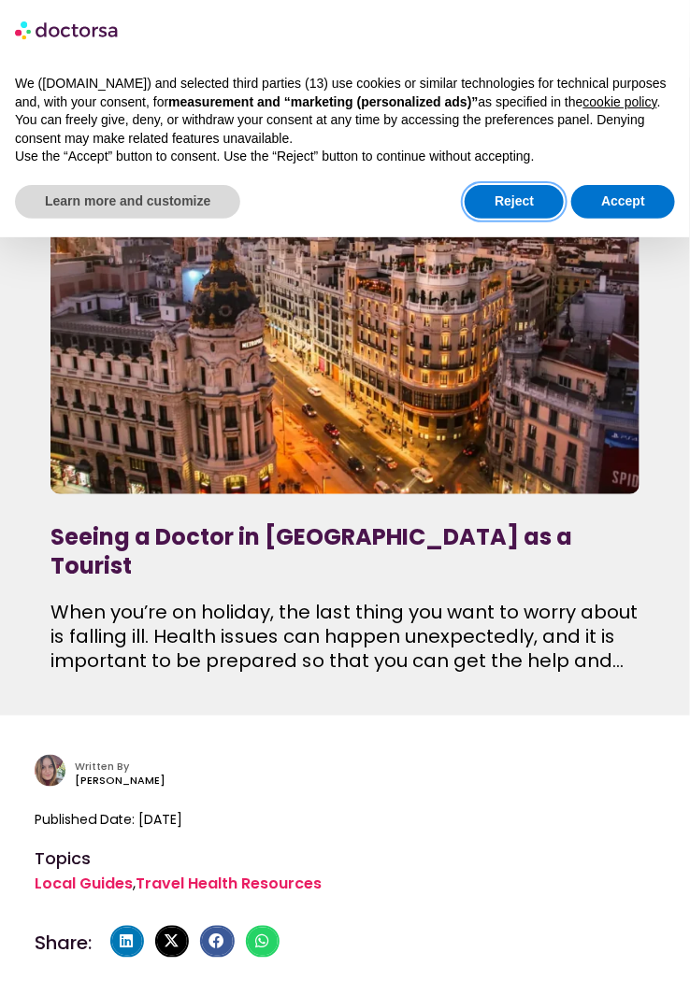
click at [511, 209] on button "Reject" at bounding box center [514, 202] width 99 height 34
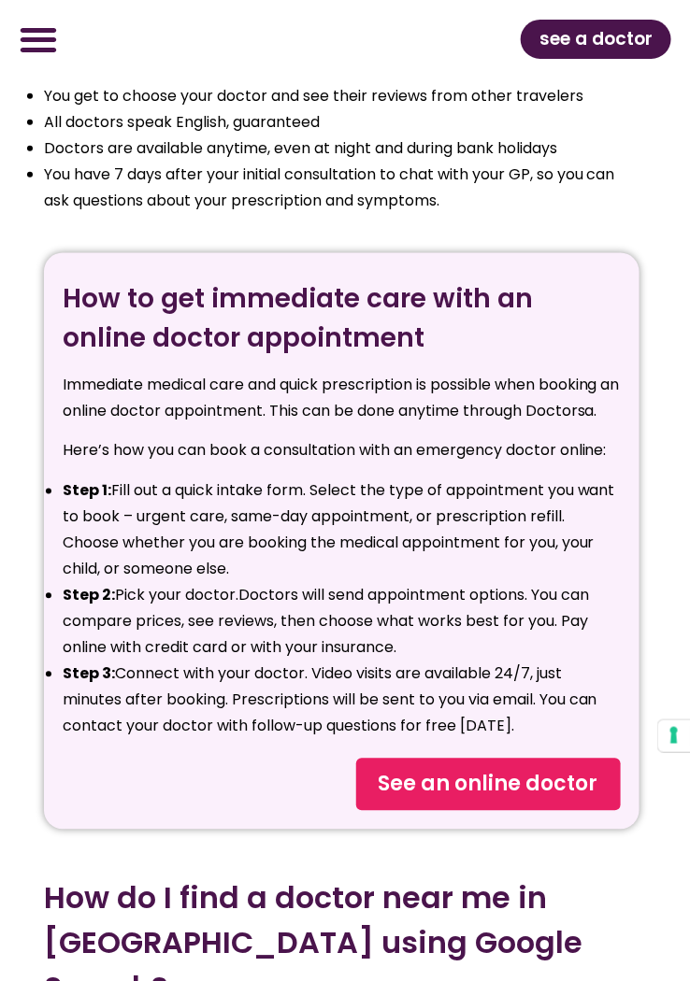
scroll to position [3375, 0]
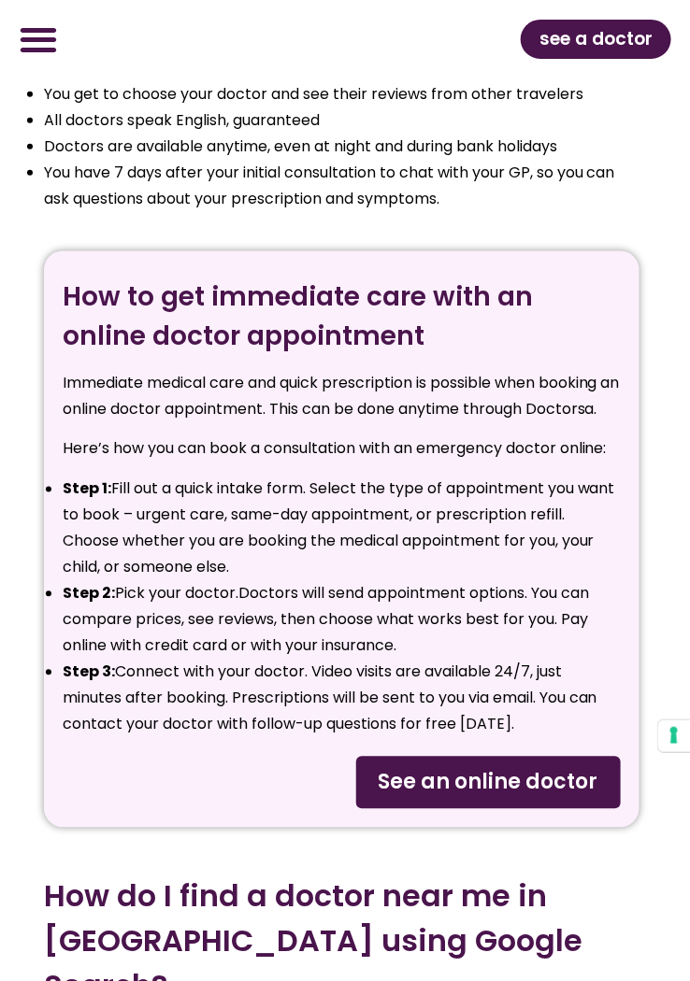
click at [539, 768] on span "See an online doctor" at bounding box center [489, 783] width 220 height 30
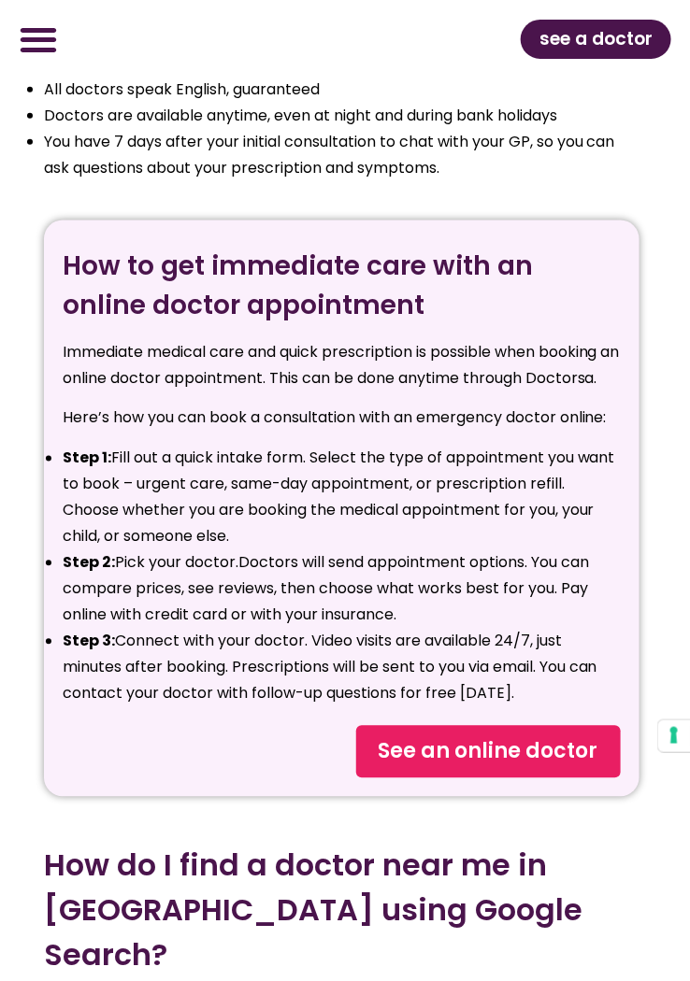
scroll to position [3465, 0]
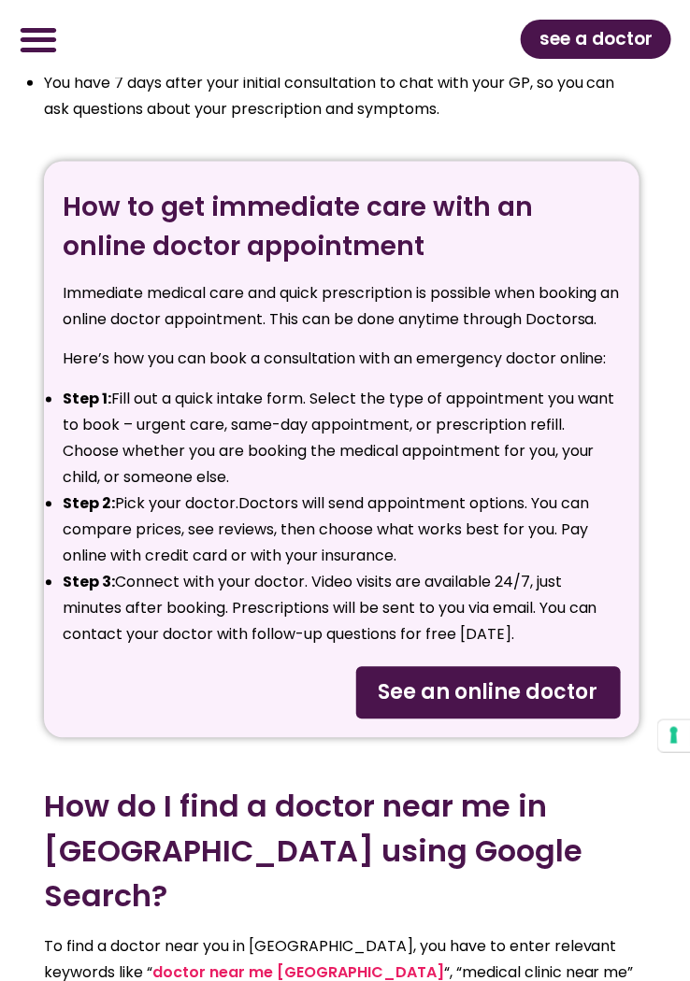
click at [552, 679] on span "See an online doctor" at bounding box center [489, 694] width 220 height 30
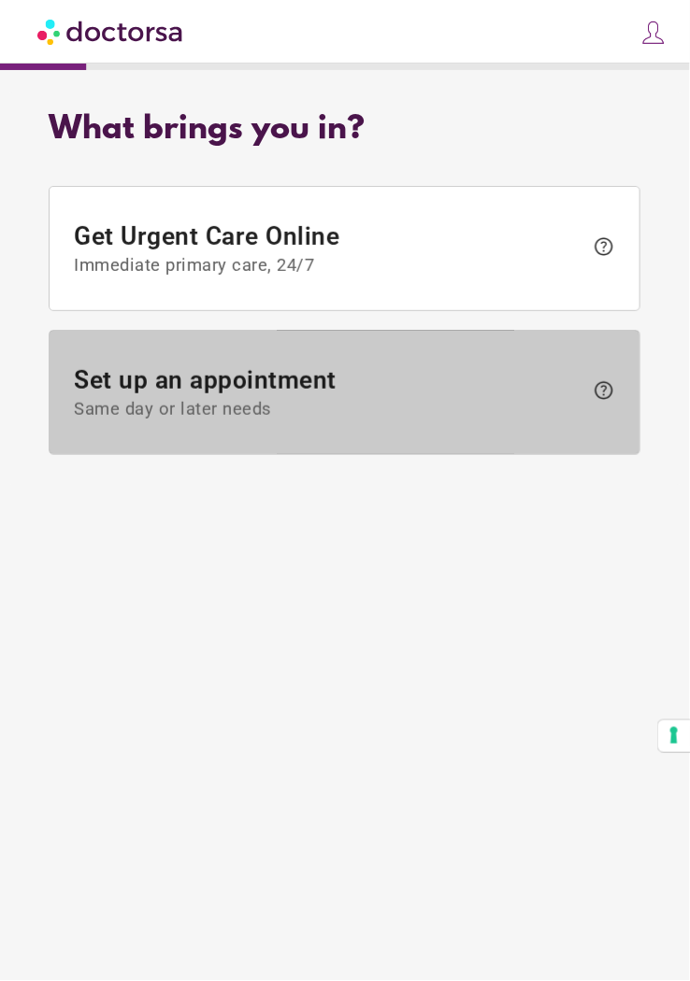
click at [148, 405] on span "Same day or later needs" at bounding box center [329, 410] width 509 height 21
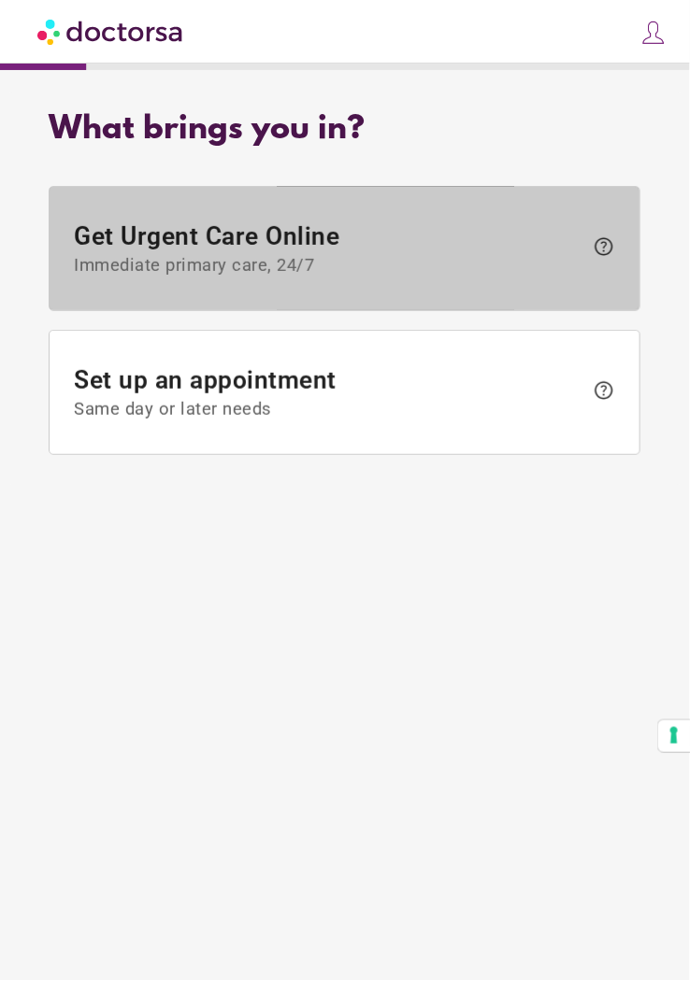
click at [156, 250] on span "Get Urgent Care Online Immediate primary care, 24/7" at bounding box center [329, 249] width 509 height 54
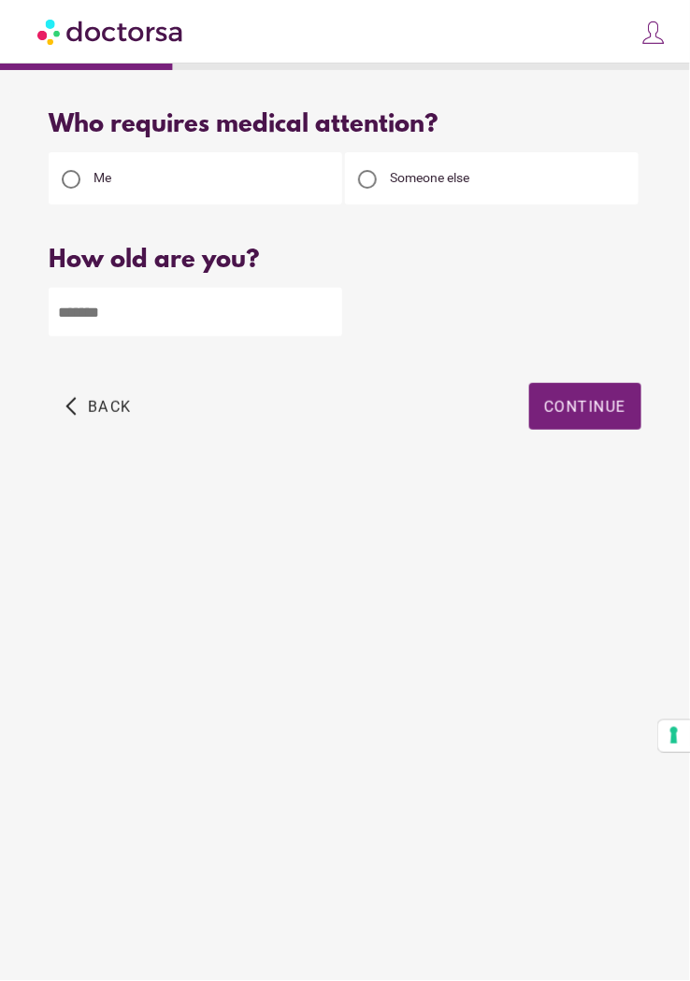
click at [82, 411] on span "button" at bounding box center [98, 406] width 81 height 47
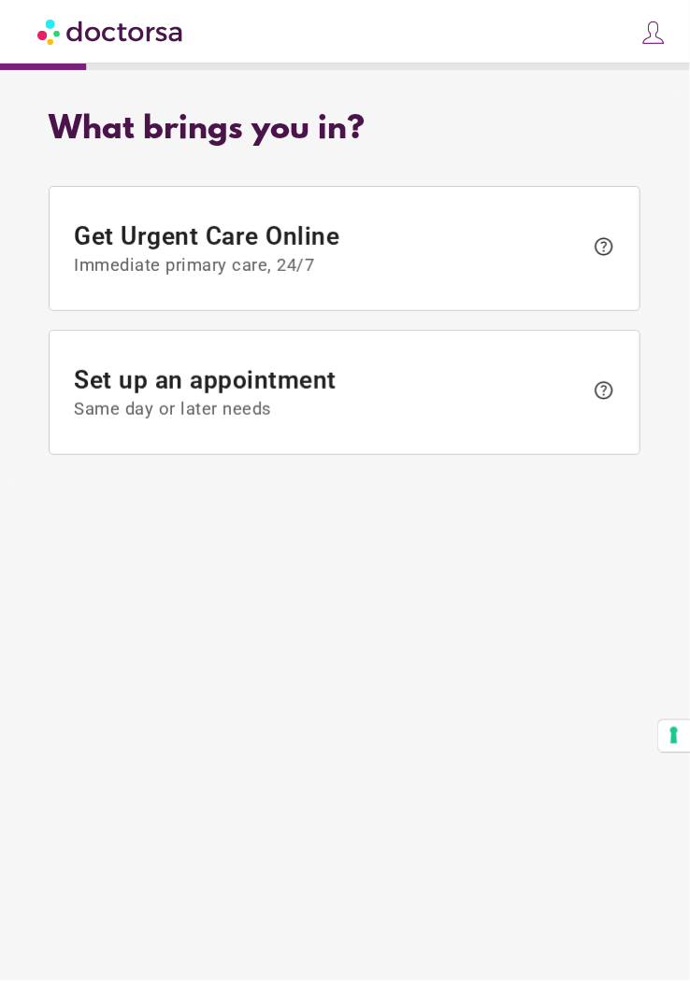
click at [158, 405] on span "Same day or later needs" at bounding box center [329, 410] width 509 height 21
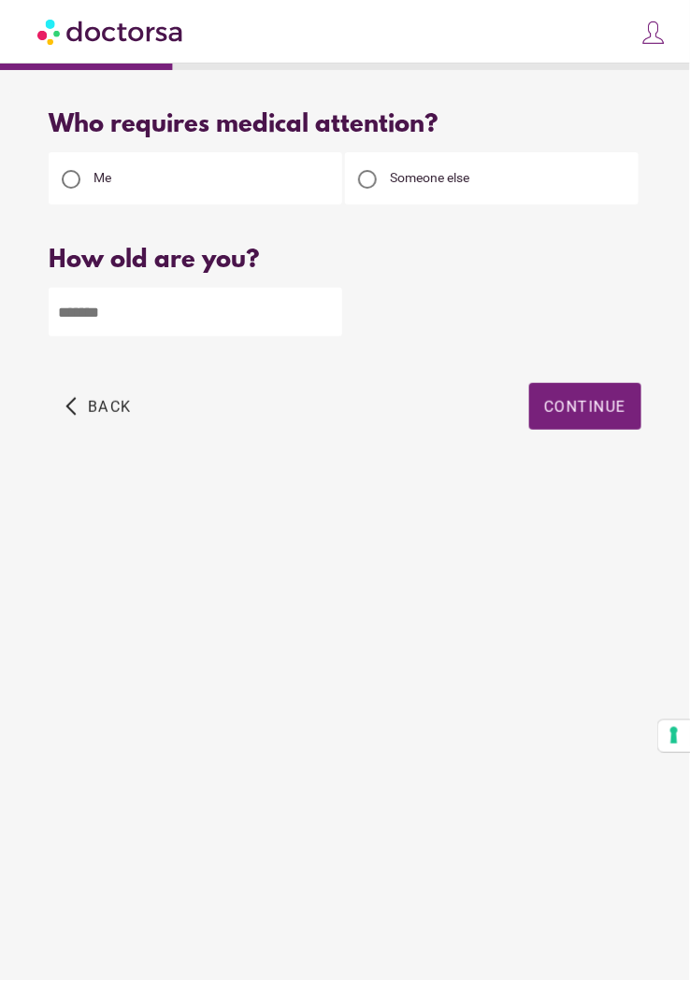
click at [494, 160] on div "Someone else" at bounding box center [491, 178] width 293 height 52
click at [101, 309] on input "number" at bounding box center [195, 312] width 293 height 49
click at [512, 163] on div "Someone else" at bounding box center [491, 178] width 293 height 52
click at [445, 175] on span "Someone else" at bounding box center [429, 177] width 79 height 15
click at [142, 307] on input "number" at bounding box center [195, 312] width 293 height 49
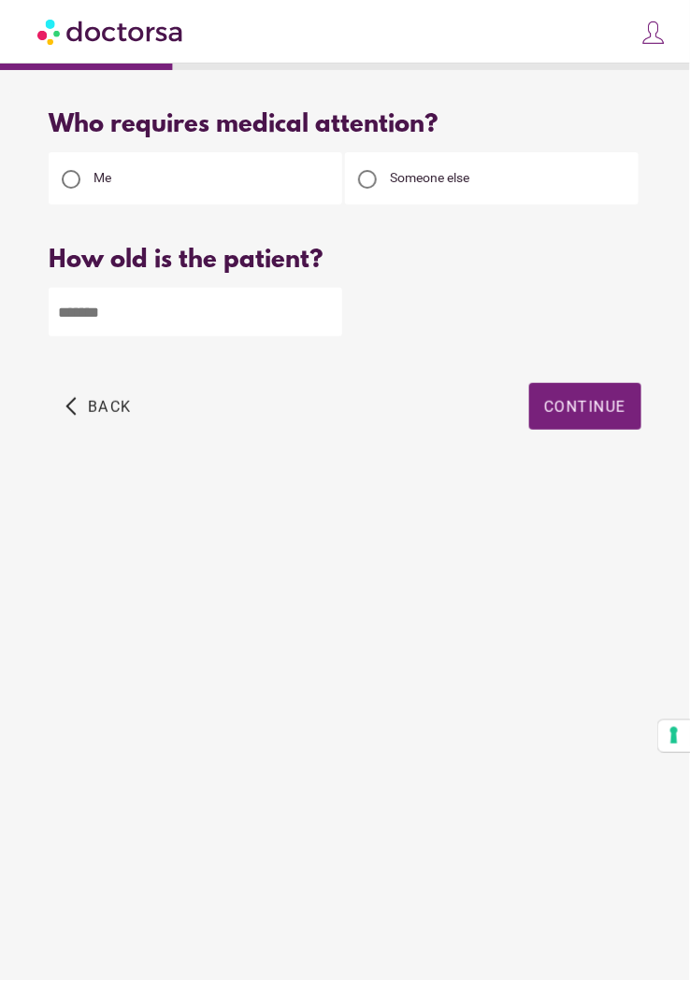
type input "*"
click at [586, 408] on span "Continue" at bounding box center [585, 407] width 82 height 18
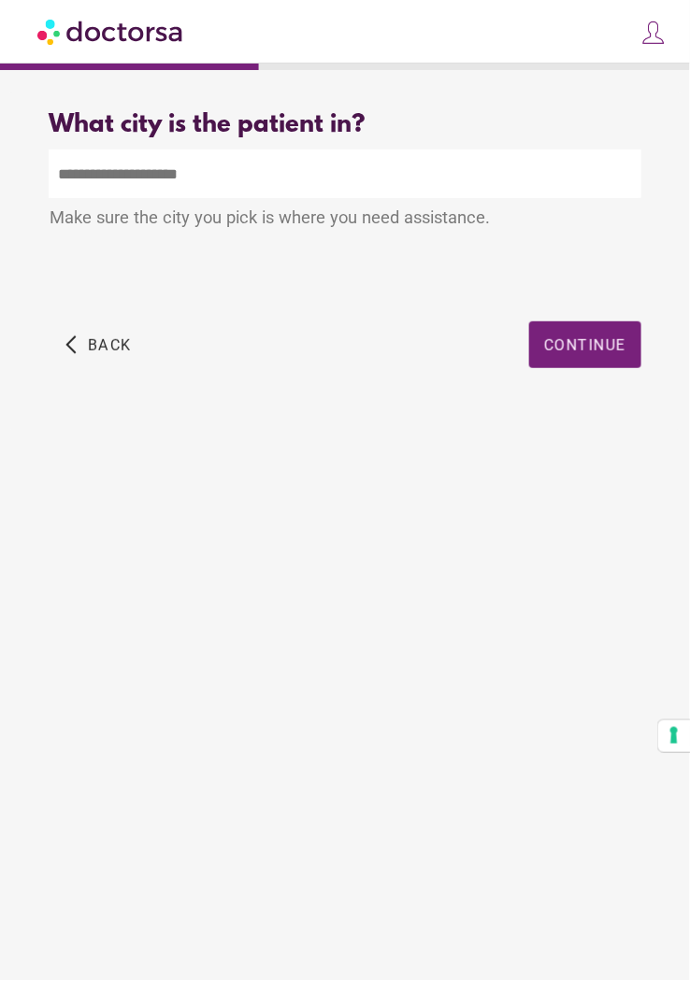
click at [105, 165] on input "text" at bounding box center [345, 174] width 592 height 49
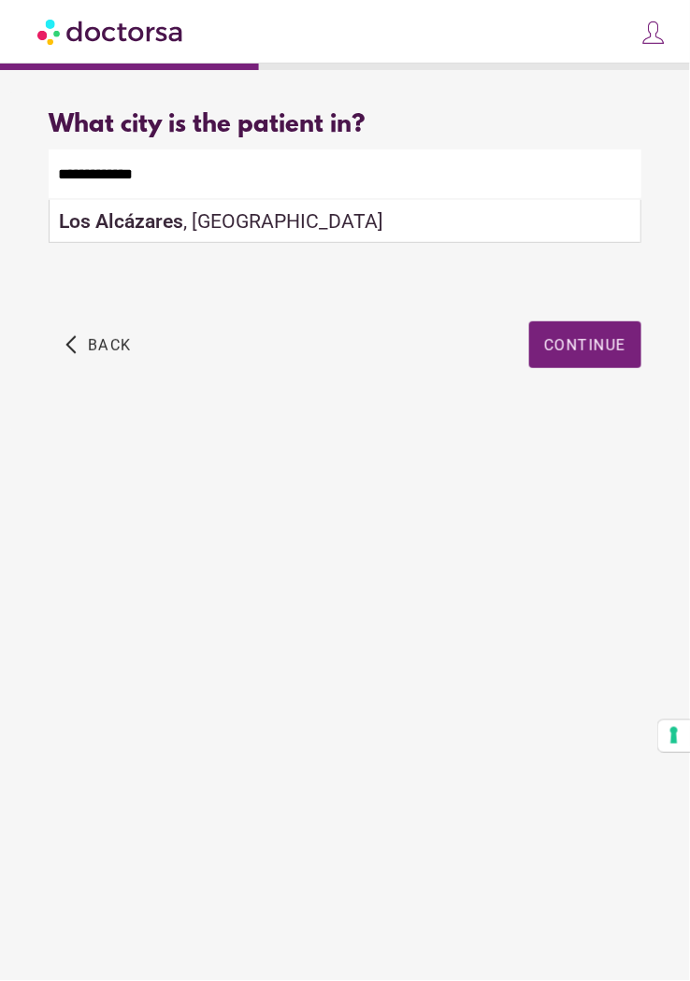
click at [105, 217] on strong "Los Alcázares" at bounding box center [121, 220] width 124 height 23
type input "**********"
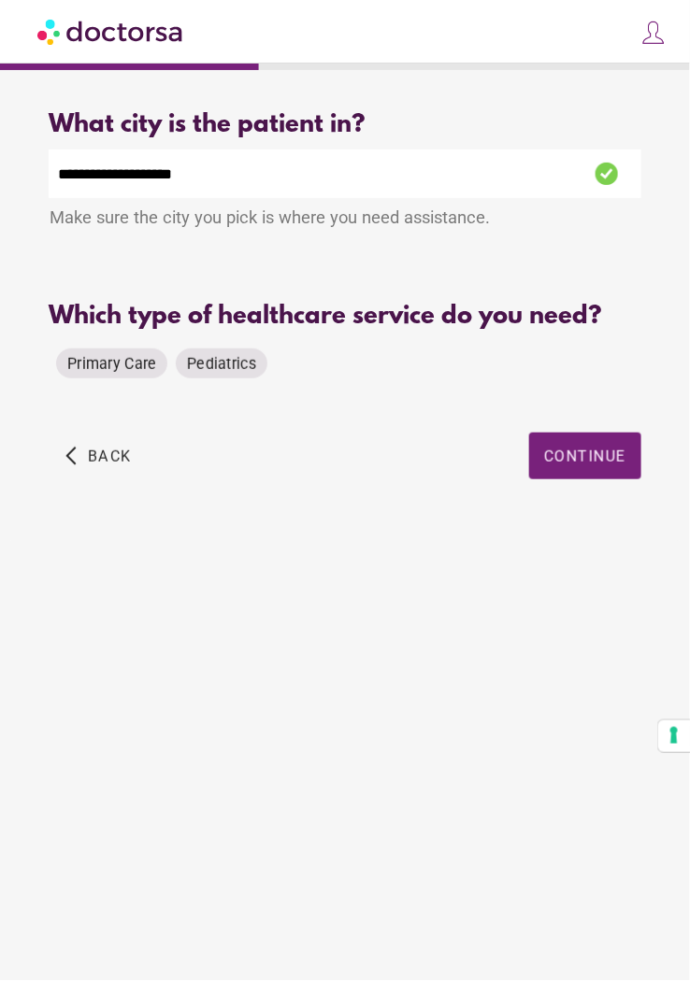
click at [218, 359] on span "Pediatrics" at bounding box center [221, 364] width 69 height 18
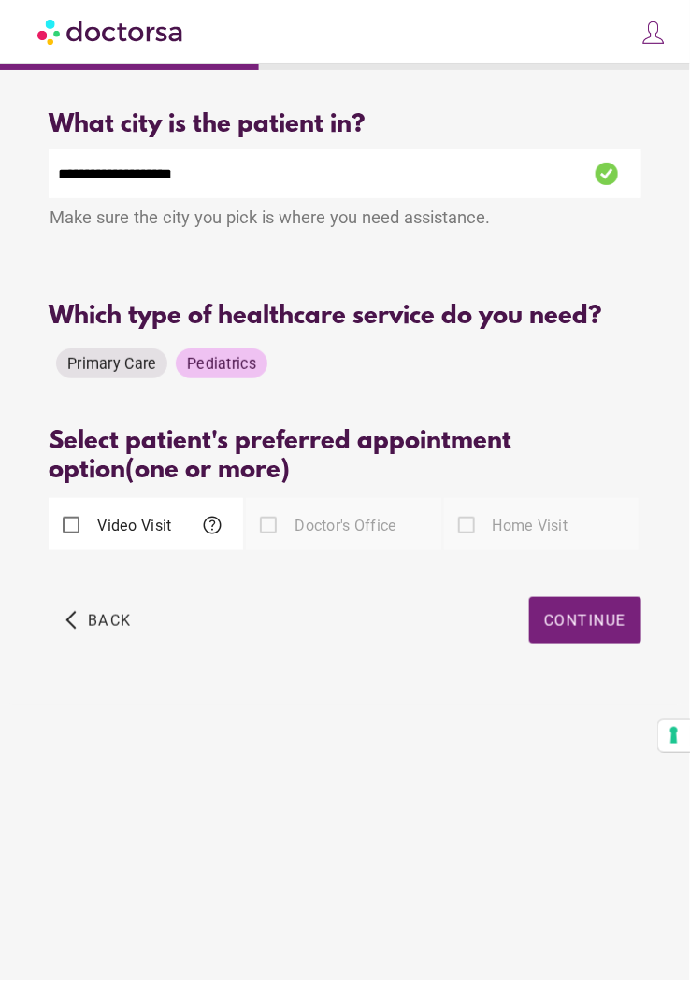
click at [212, 529] on span "help" at bounding box center [213, 525] width 22 height 22
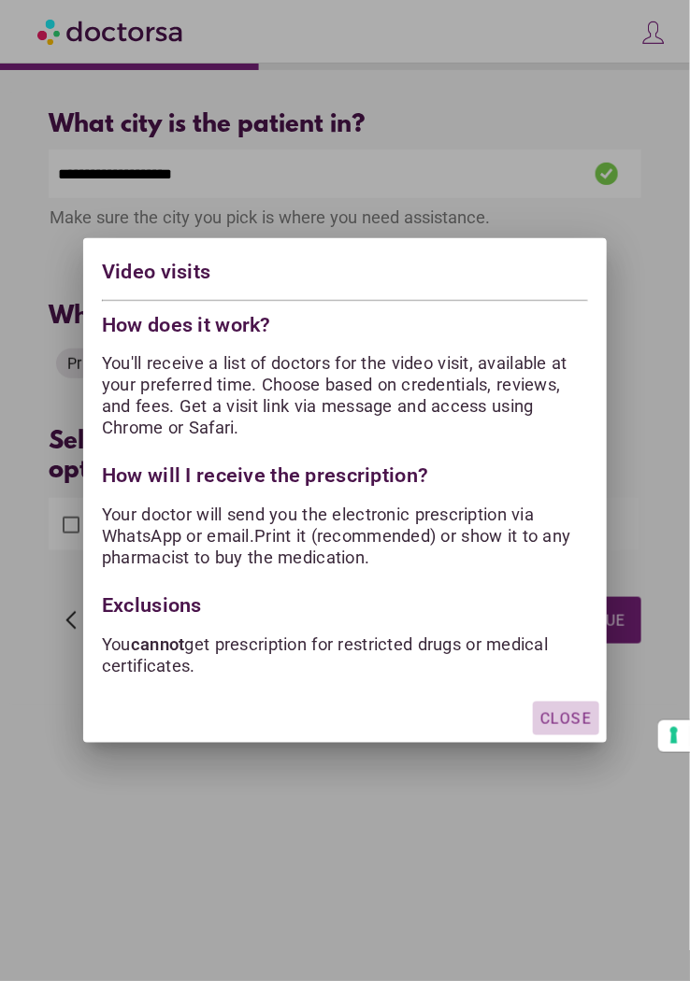
click at [561, 721] on span "Close" at bounding box center [565, 719] width 51 height 18
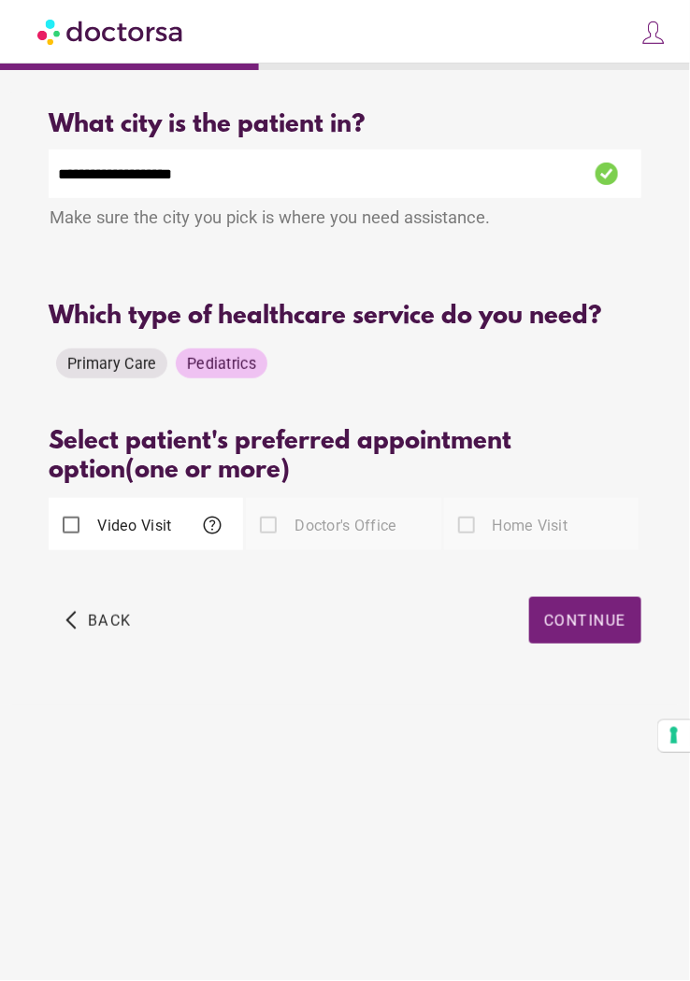
click at [360, 523] on label "Doctor's Office" at bounding box center [344, 525] width 106 height 21
click at [572, 624] on span "Continue" at bounding box center [585, 621] width 82 height 18
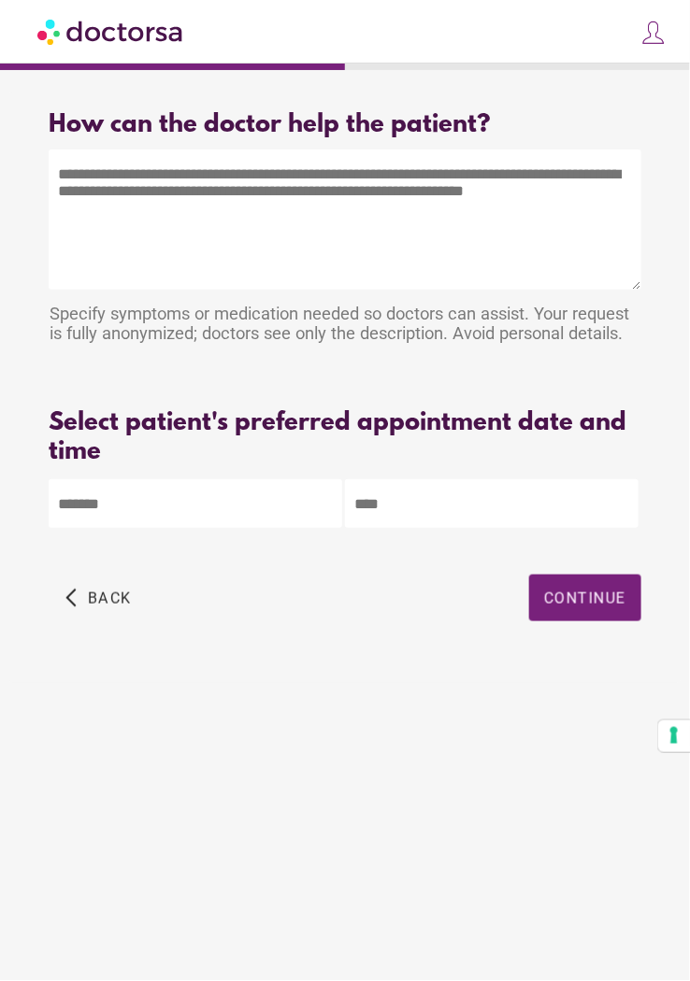
click at [74, 181] on textarea at bounding box center [345, 220] width 592 height 140
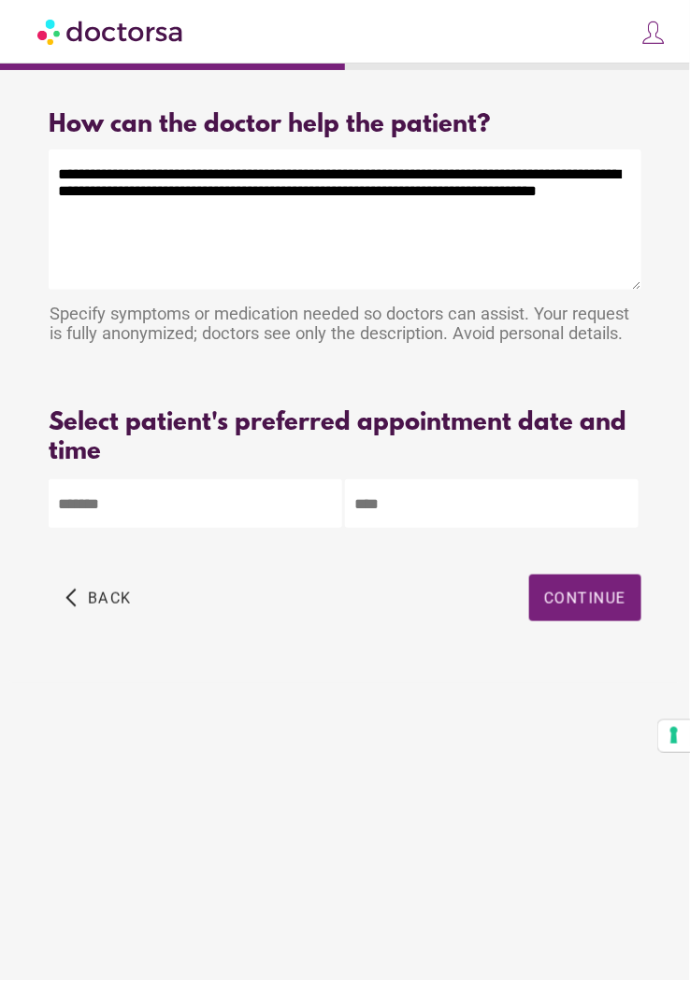
type textarea "**********"
click at [101, 528] on body "**********" at bounding box center [345, 490] width 690 height 981
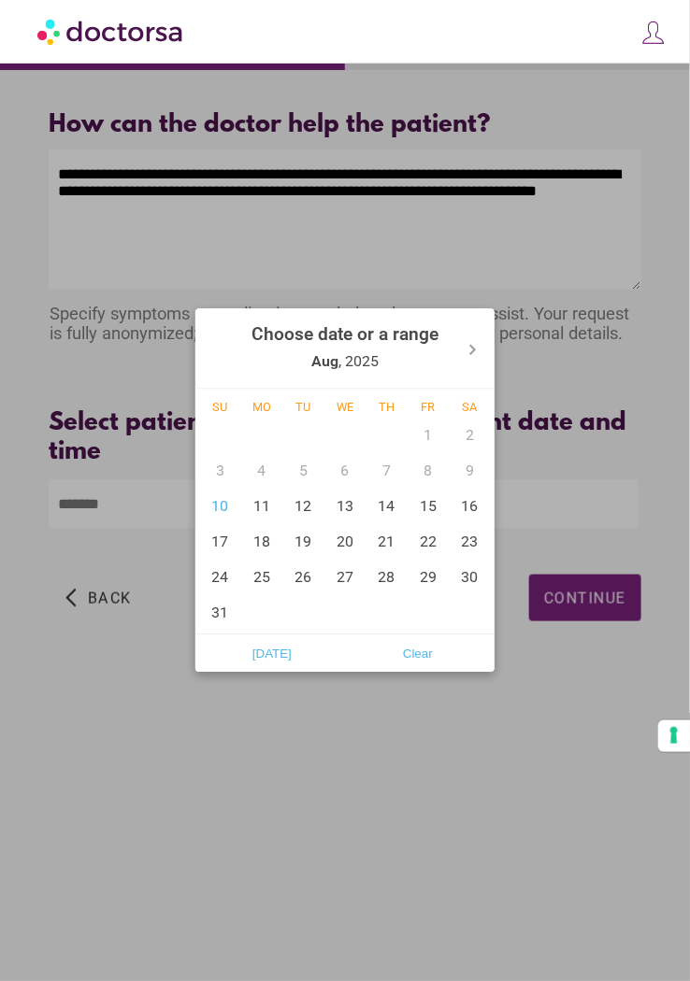
click at [223, 507] on div "10" at bounding box center [220, 507] width 42 height 36
type input "******"
click at [250, 662] on span "Today" at bounding box center [272, 654] width 135 height 28
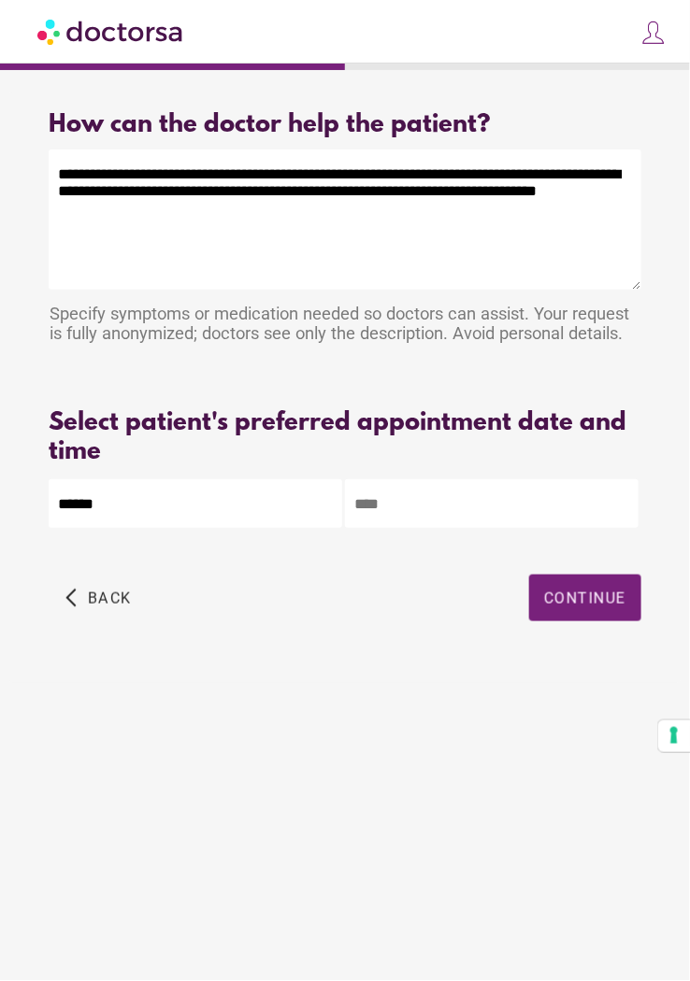
click at [393, 522] on input "text" at bounding box center [491, 503] width 293 height 49
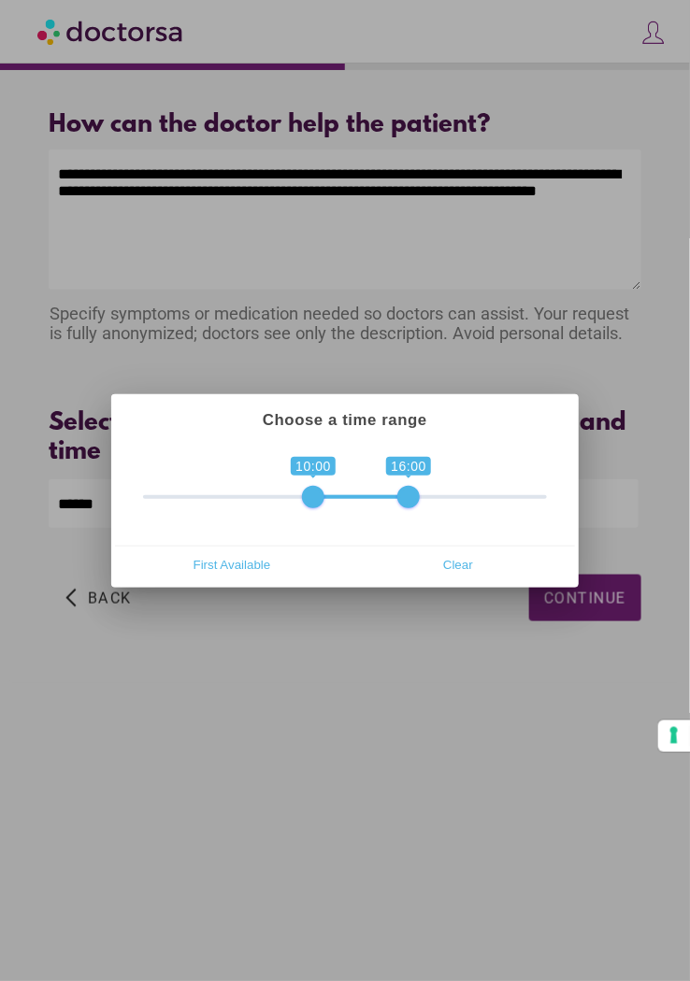
click at [220, 564] on span "First Available" at bounding box center [231, 565] width 215 height 28
type input "**********"
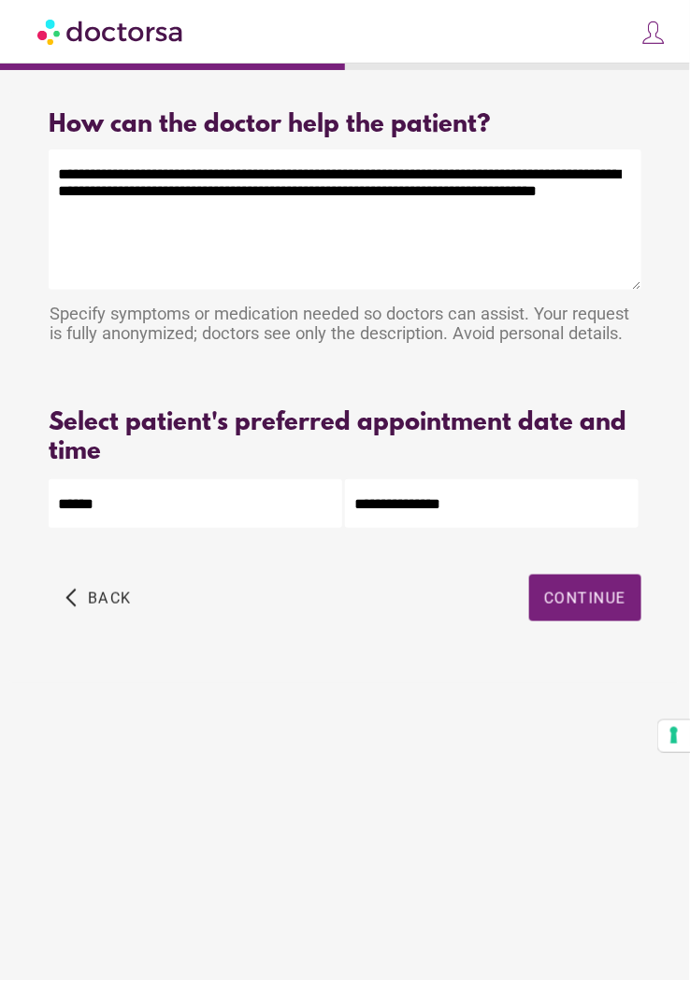
click at [613, 622] on span "button" at bounding box center [585, 598] width 112 height 47
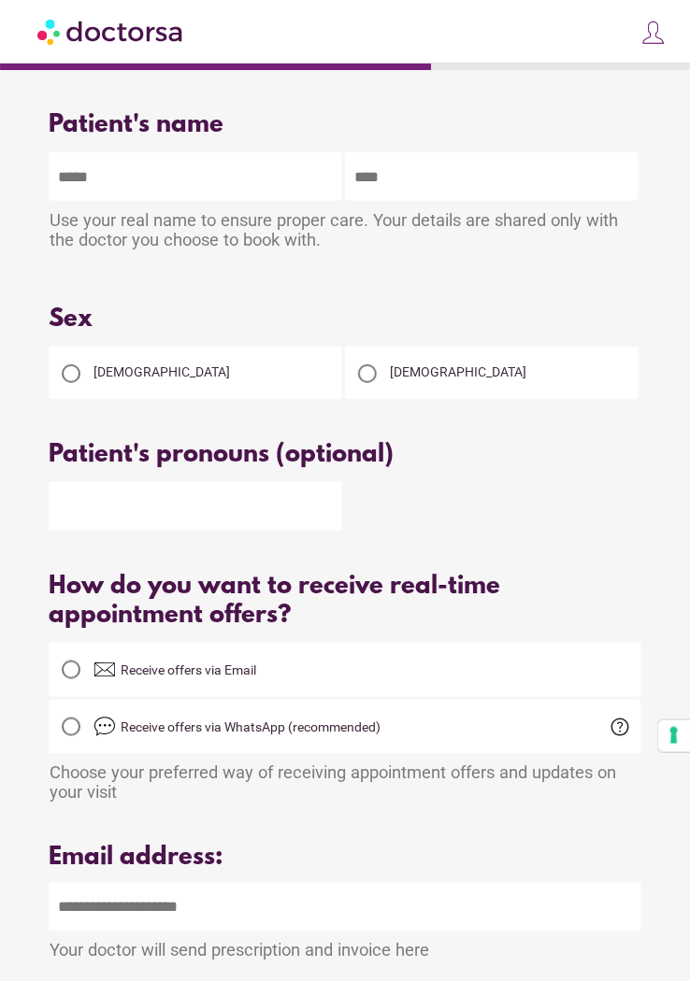
click at [152, 186] on input "text" at bounding box center [195, 176] width 293 height 49
type input "*****"
click at [527, 169] on input "text" at bounding box center [491, 176] width 293 height 49
type input "*******"
click at [381, 361] on div at bounding box center [367, 373] width 37 height 37
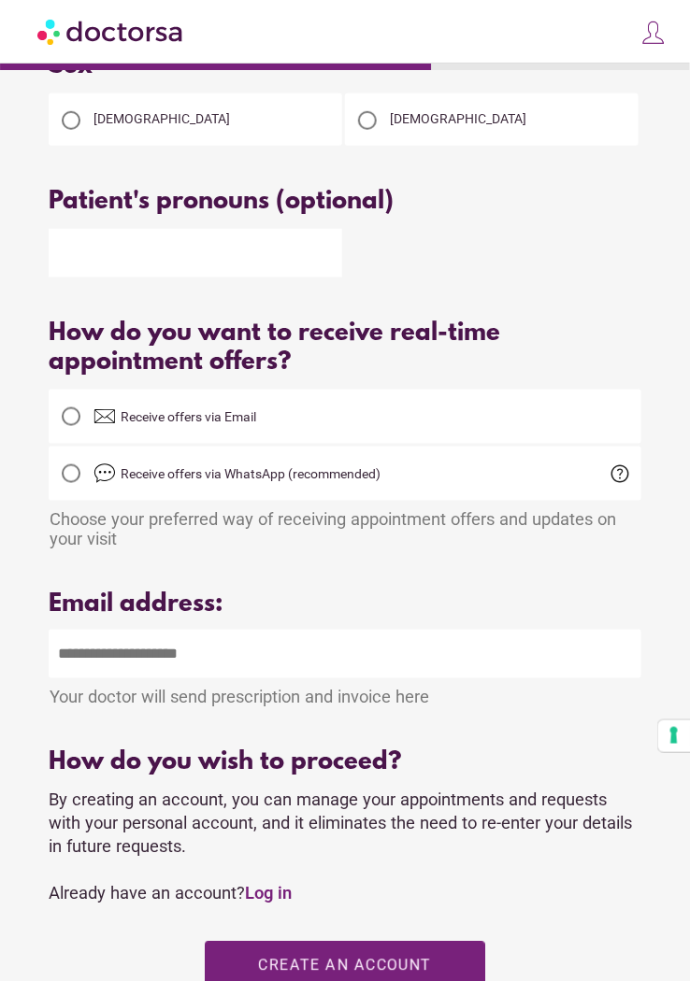
scroll to position [255, 0]
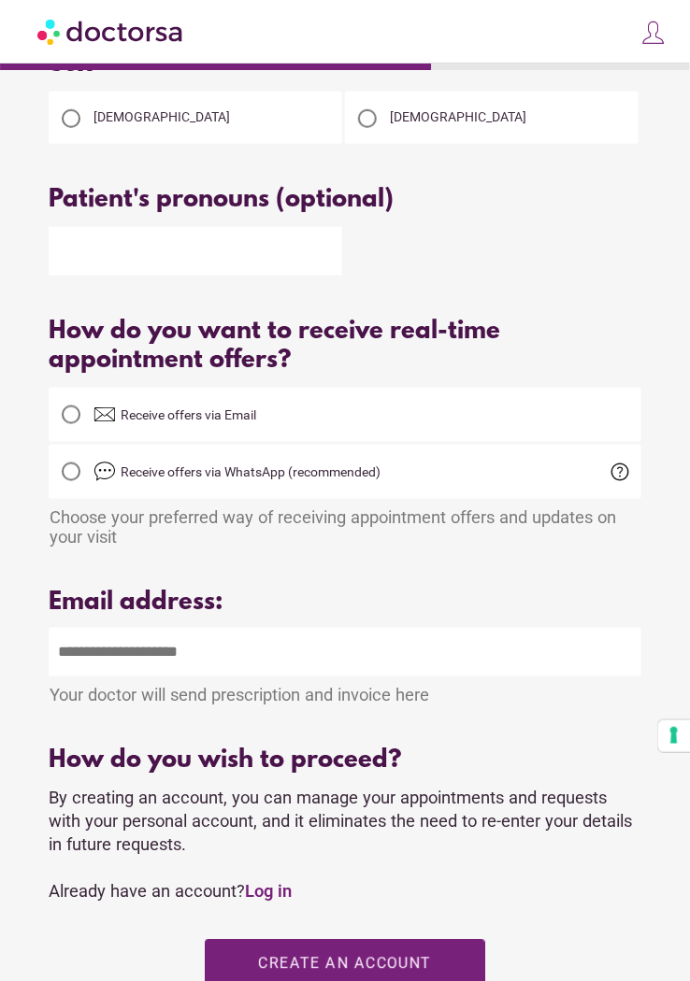
click at [177, 486] on label "Receive offers via WhatsApp (recommended)" at bounding box center [345, 472] width 592 height 45
click at [148, 474] on span "Receive offers via WhatsApp (recommended)" at bounding box center [251, 472] width 260 height 15
click at [609, 477] on span "help" at bounding box center [620, 472] width 22 height 22
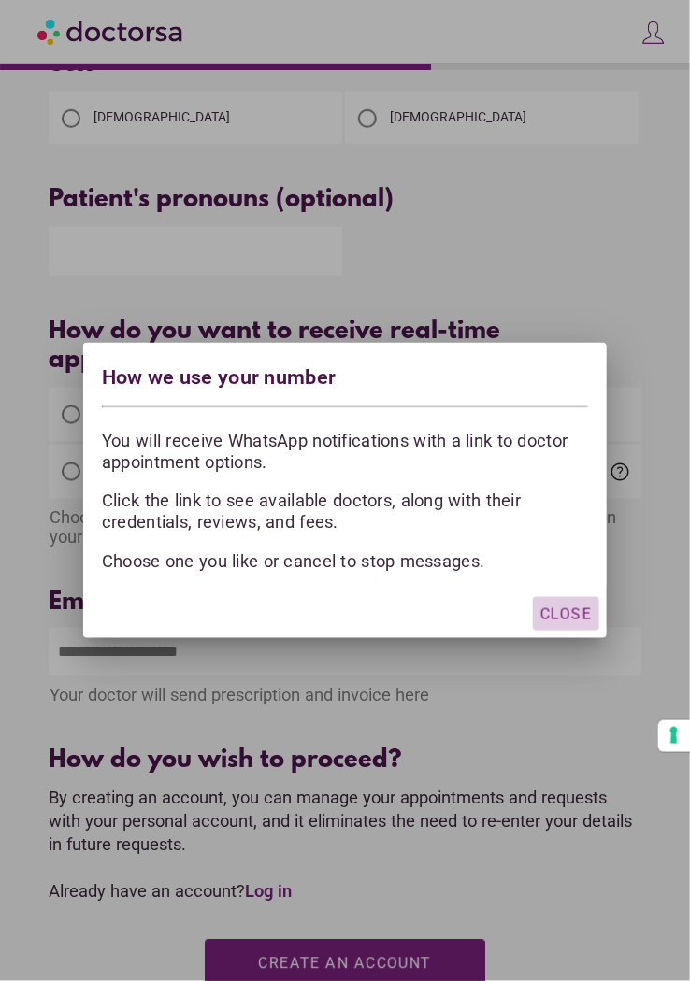
click at [569, 623] on span "Close" at bounding box center [565, 615] width 51 height 18
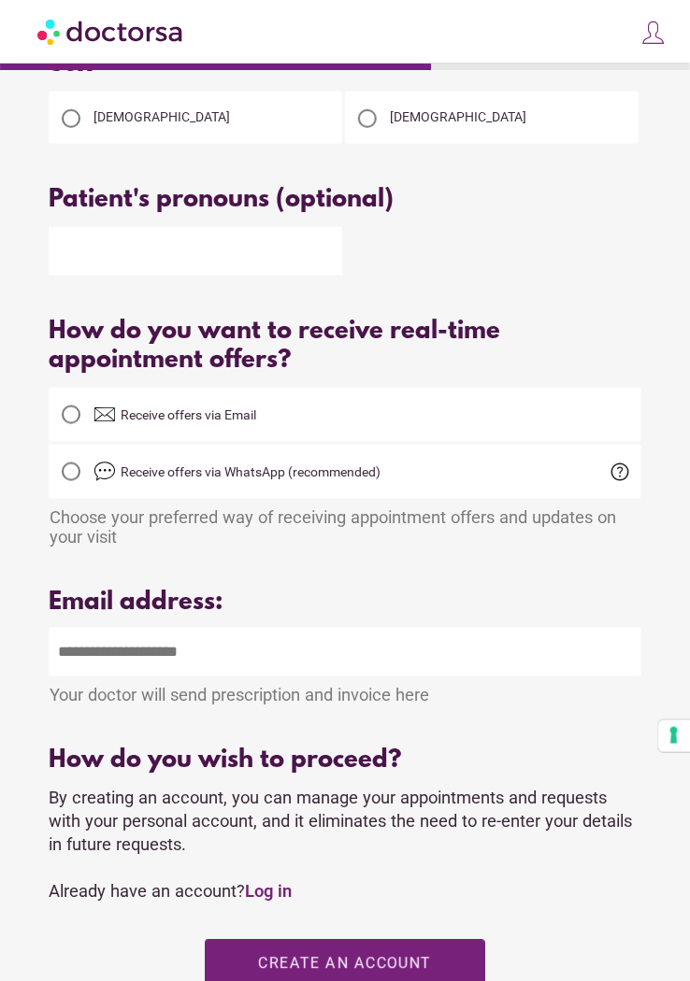
click at [137, 656] on input "email" at bounding box center [345, 652] width 592 height 49
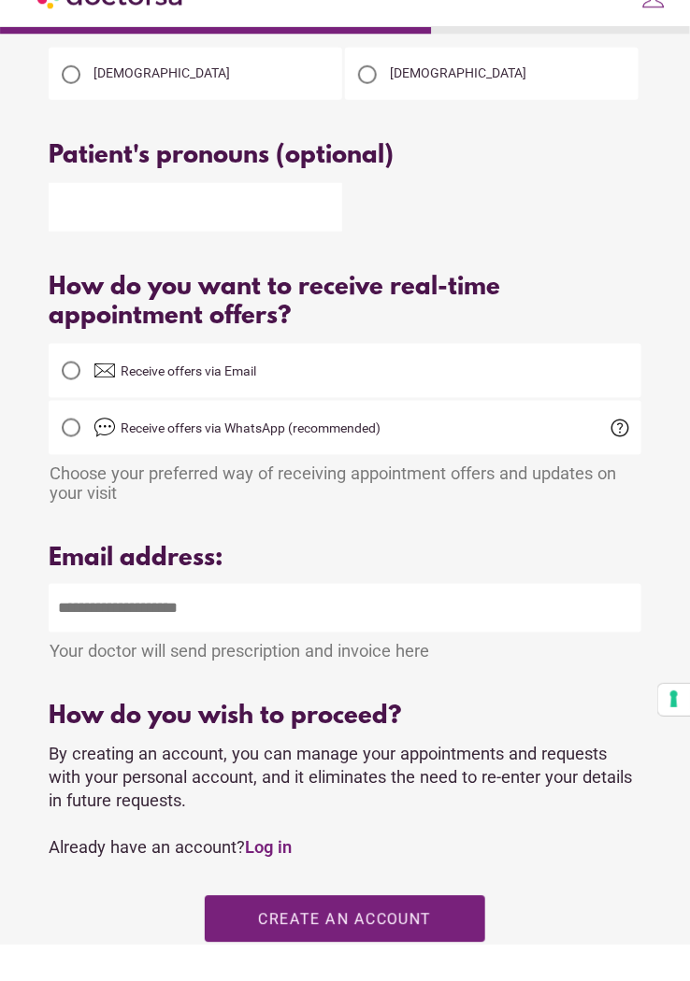
scroll to position [300, 0]
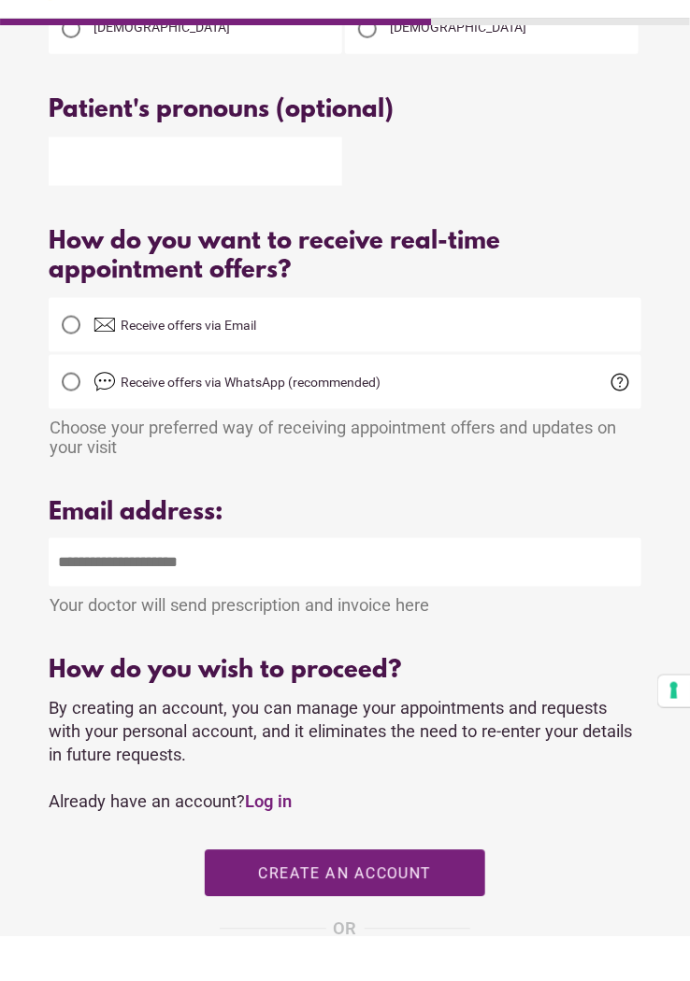
type input "**********"
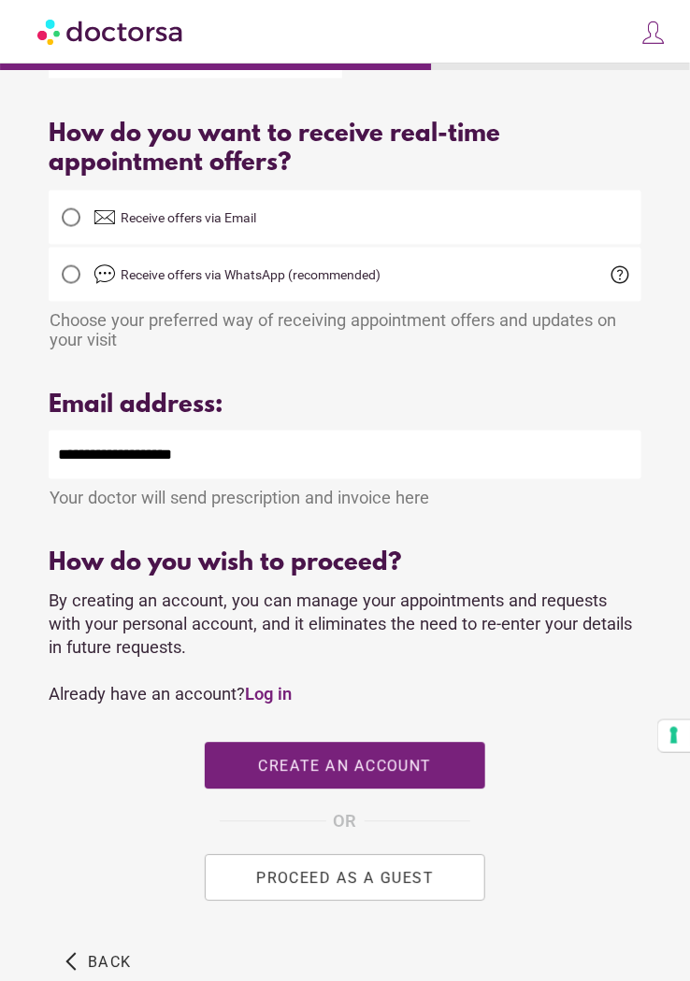
scroll to position [456, 0]
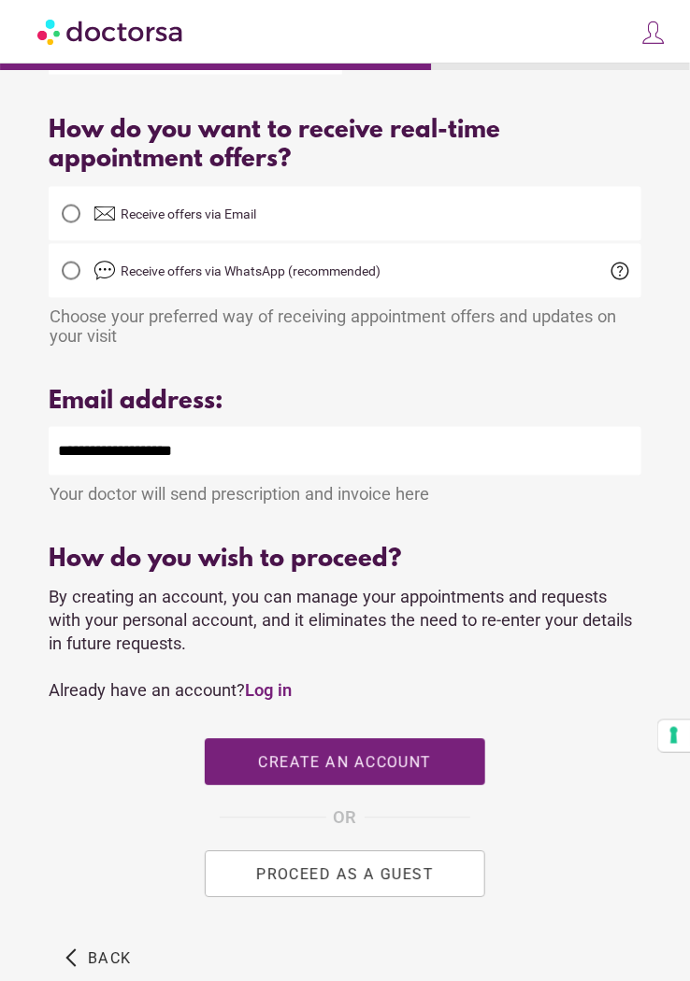
click at [442, 764] on span "button" at bounding box center [345, 762] width 280 height 47
type input "**********"
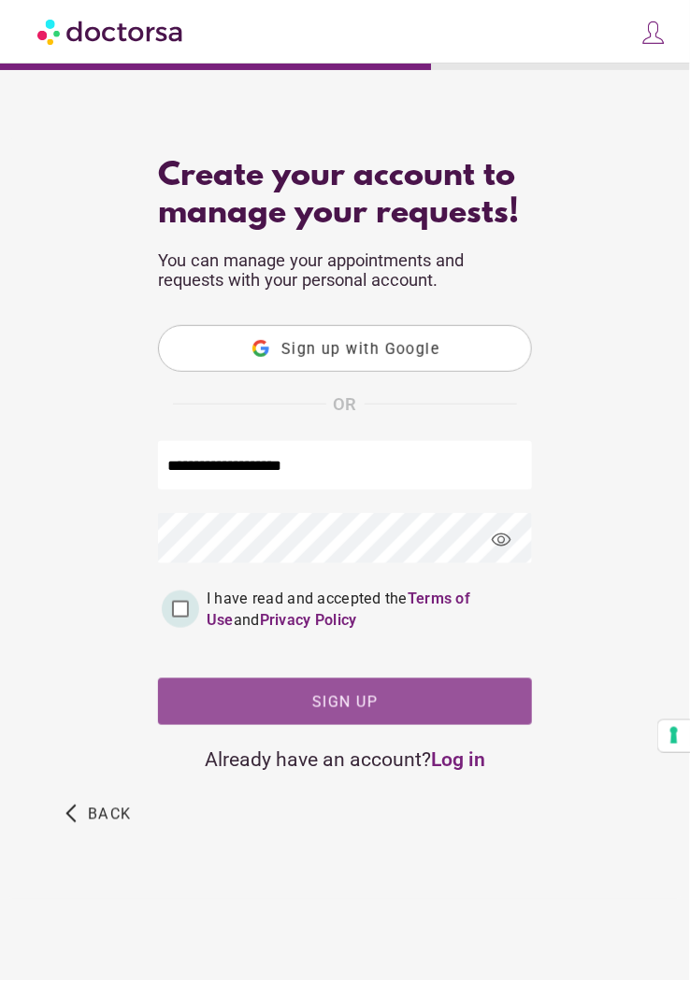
click at [501, 691] on span "button" at bounding box center [345, 702] width 374 height 47
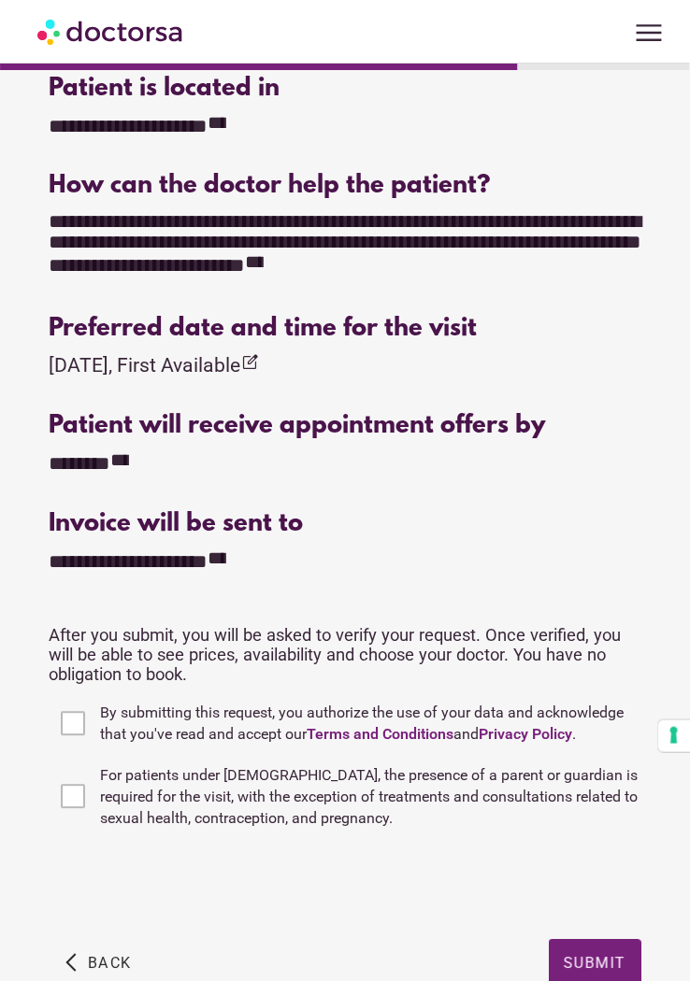
scroll to position [526, 0]
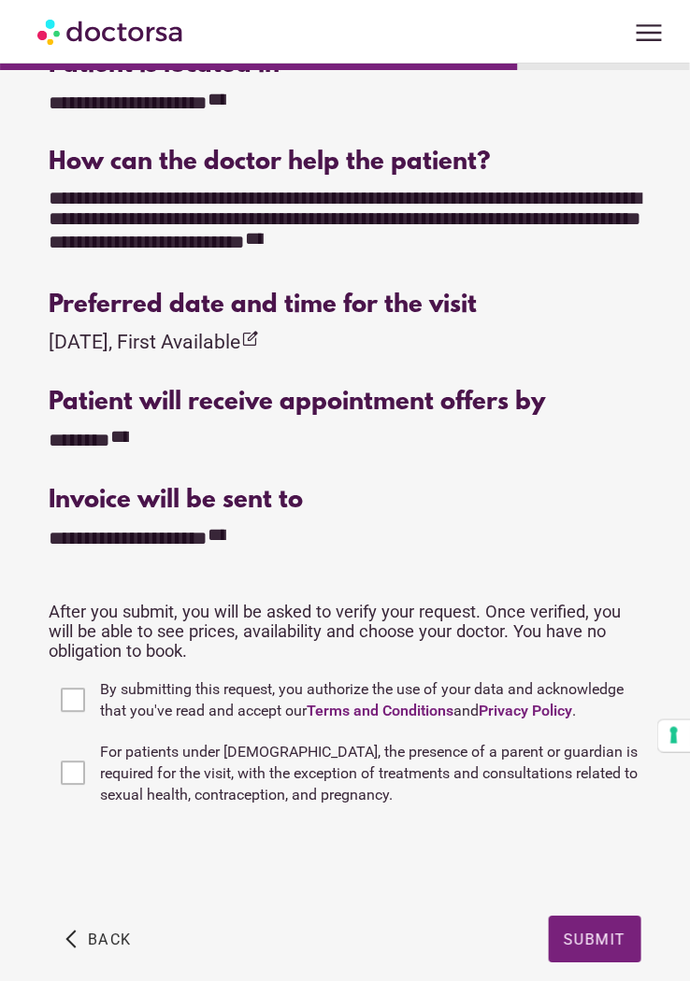
click at [101, 442] on div "**********" at bounding box center [103, 441] width 109 height 27
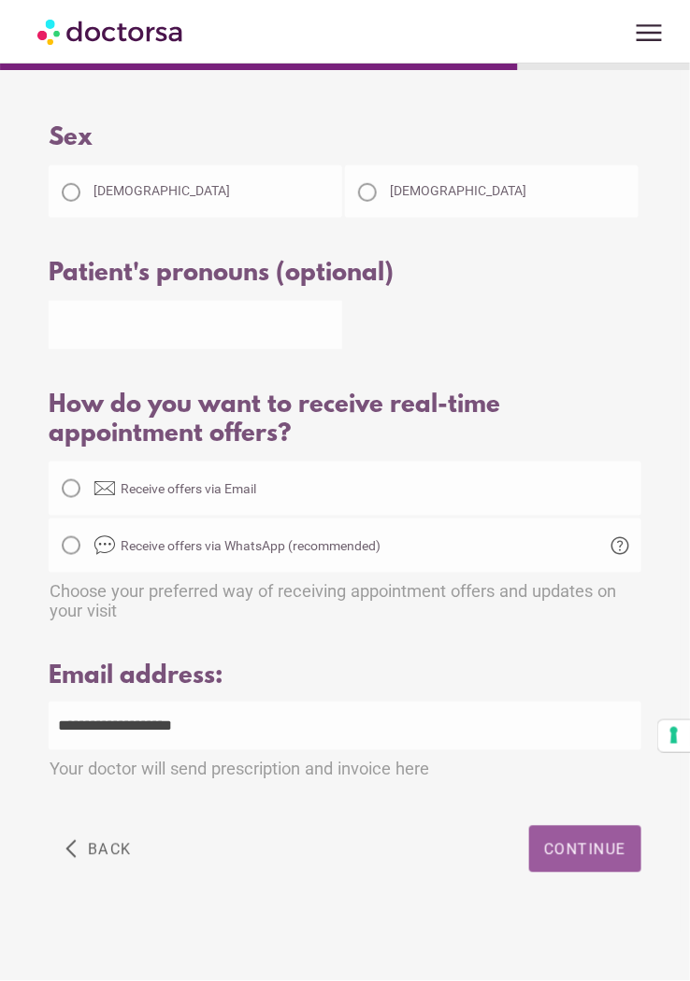
scroll to position [97, 0]
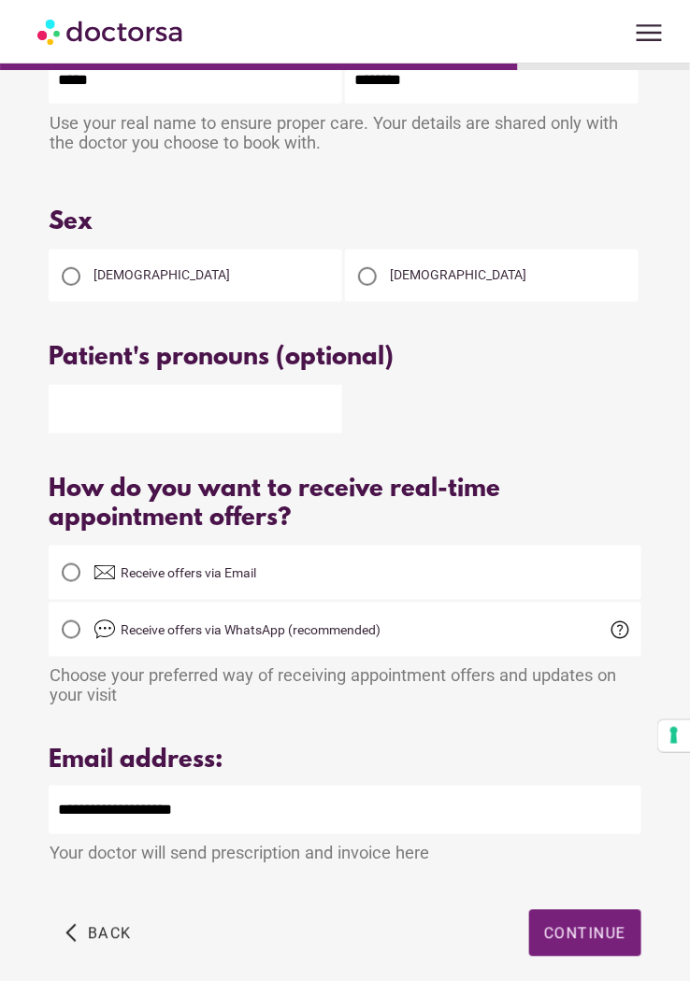
click at [123, 637] on span "Receive offers via WhatsApp (recommended)" at bounding box center [251, 629] width 260 height 15
click at [70, 639] on div at bounding box center [71, 630] width 19 height 19
click at [604, 938] on span "Continue" at bounding box center [585, 934] width 82 height 18
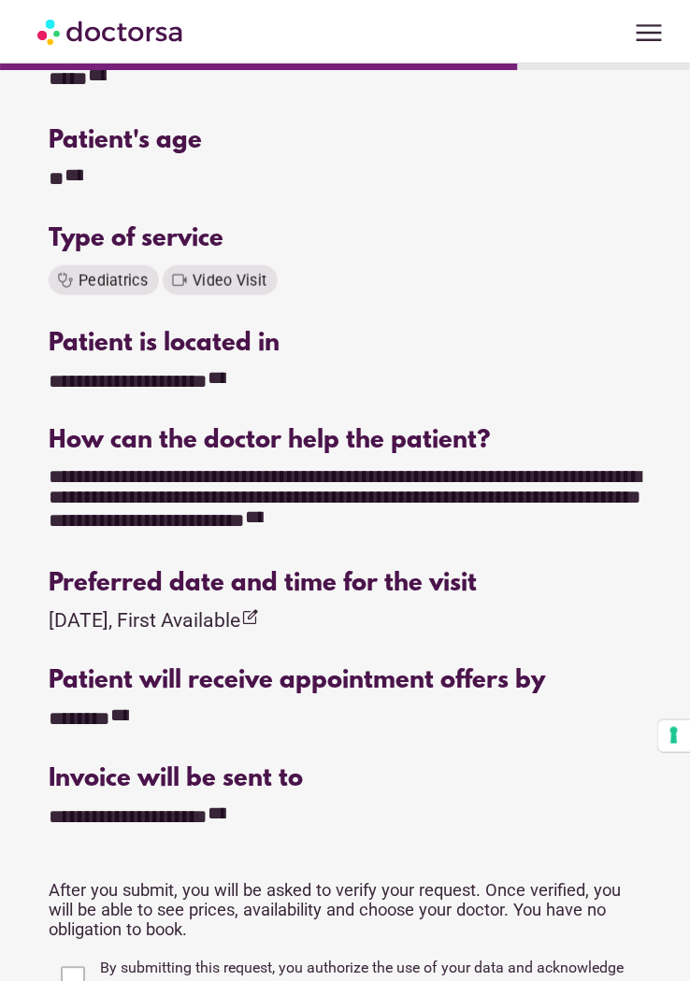
scroll to position [526, 0]
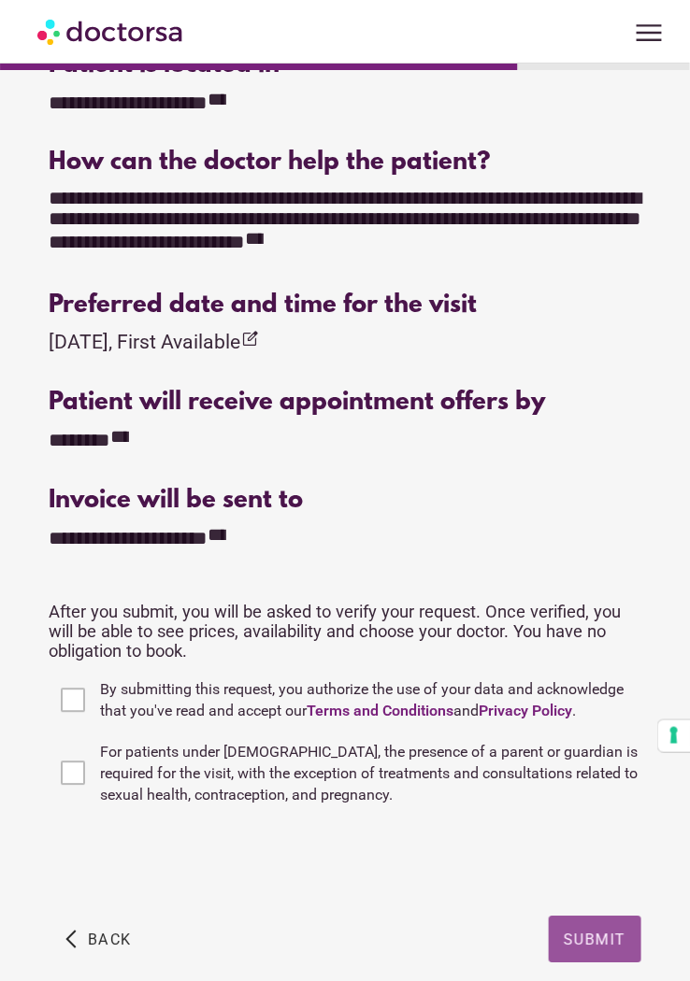
click at [611, 942] on span "Submit" at bounding box center [595, 940] width 63 height 18
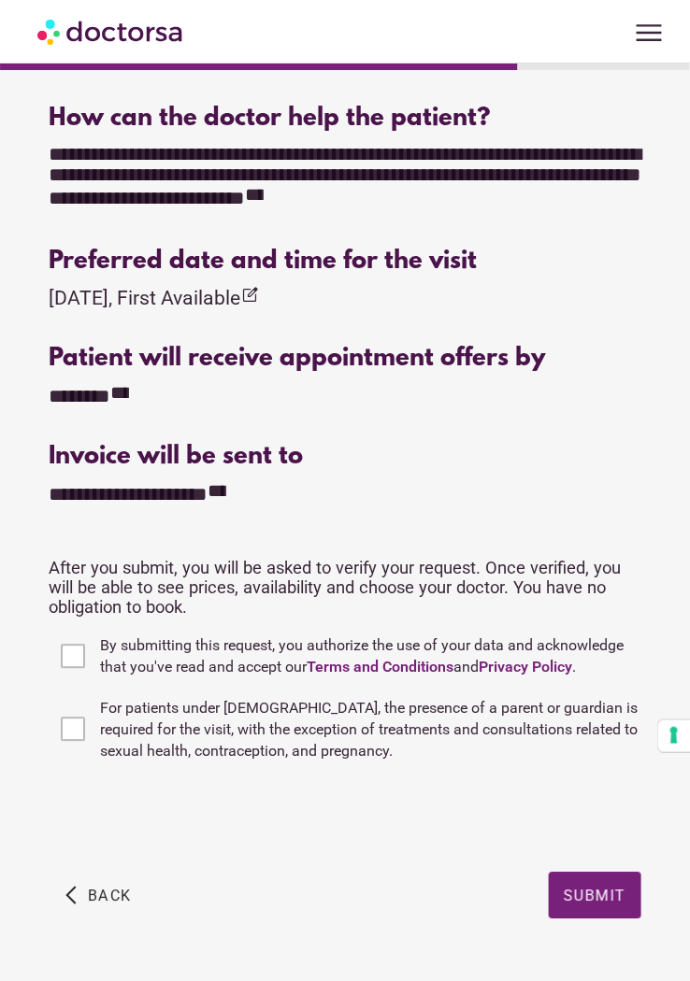
scroll to position [608, 0]
